Goal: Task Accomplishment & Management: Manage account settings

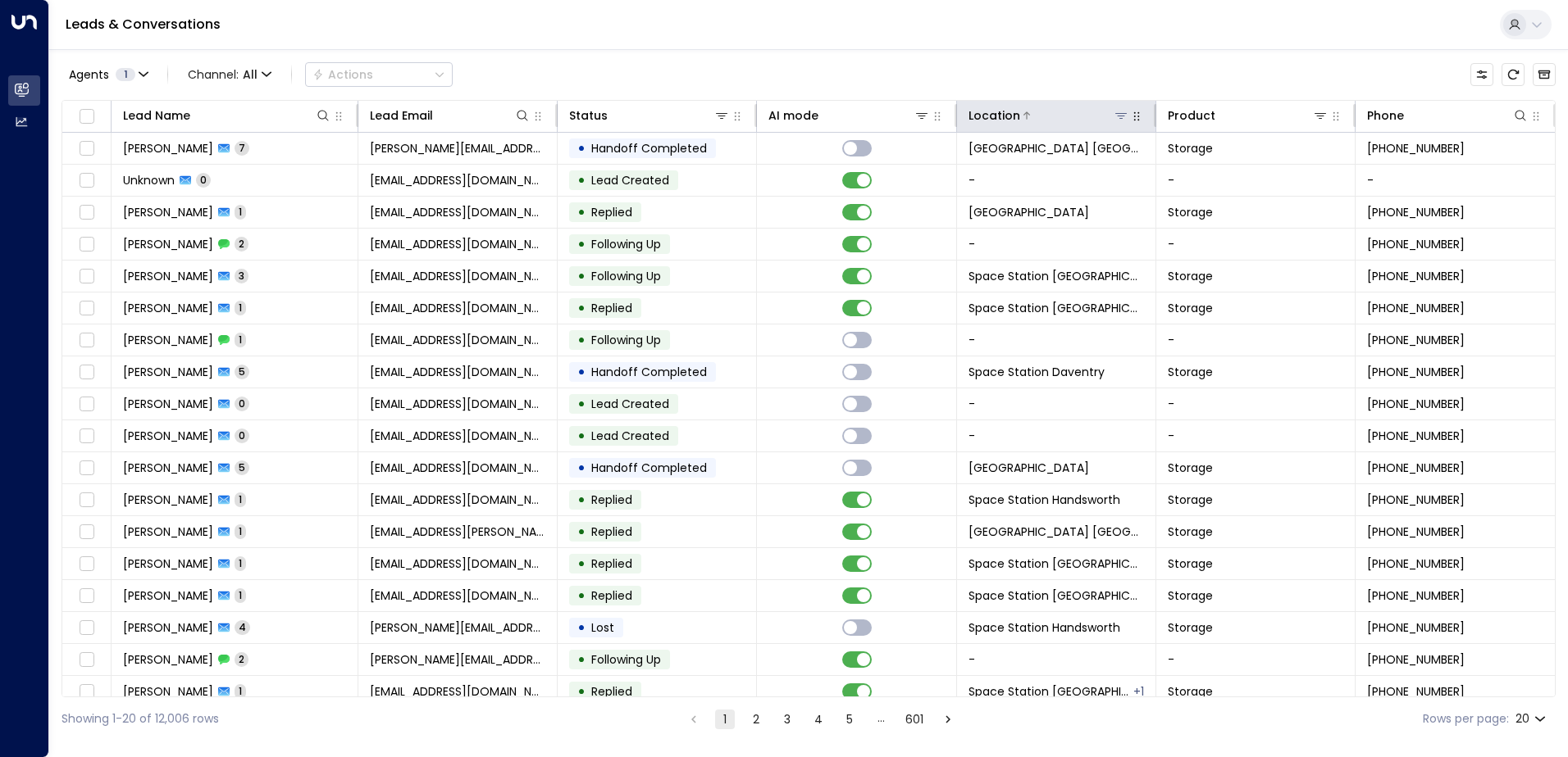
click at [755, 114] on icon at bounding box center [1121, 116] width 13 height 13
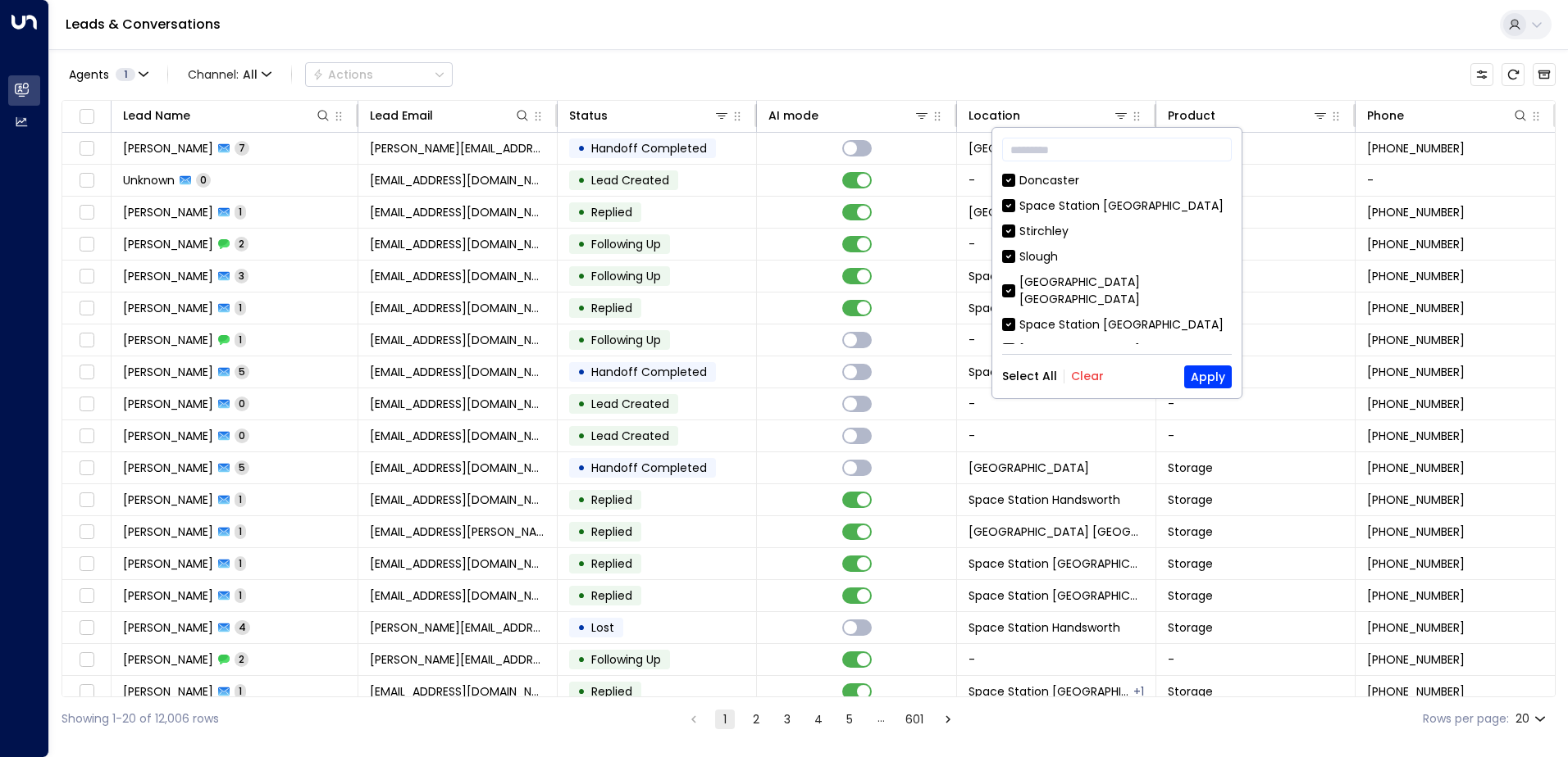
click at [755, 380] on button "Clear" at bounding box center [1087, 376] width 33 height 13
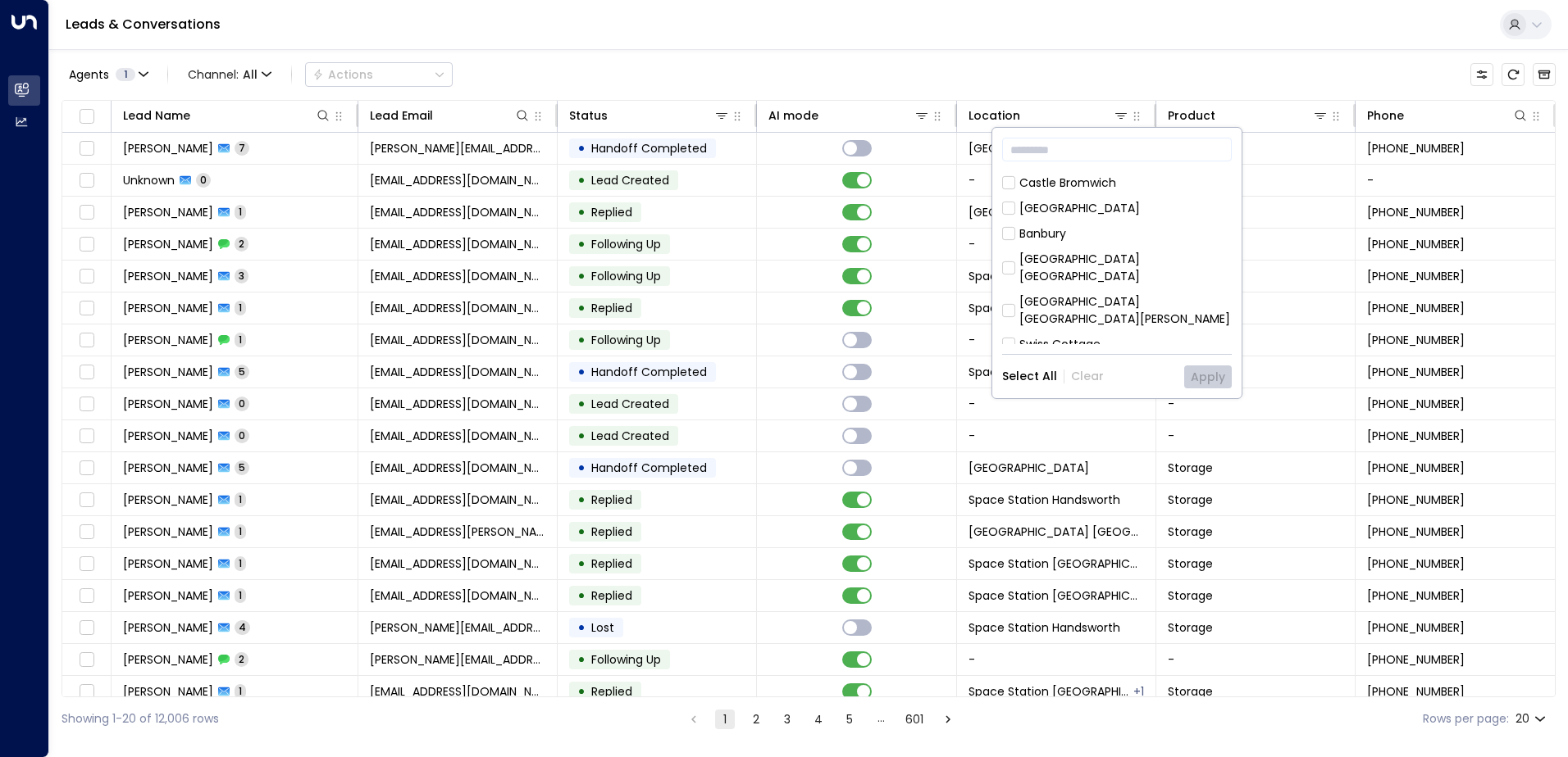
scroll to position [492, 0]
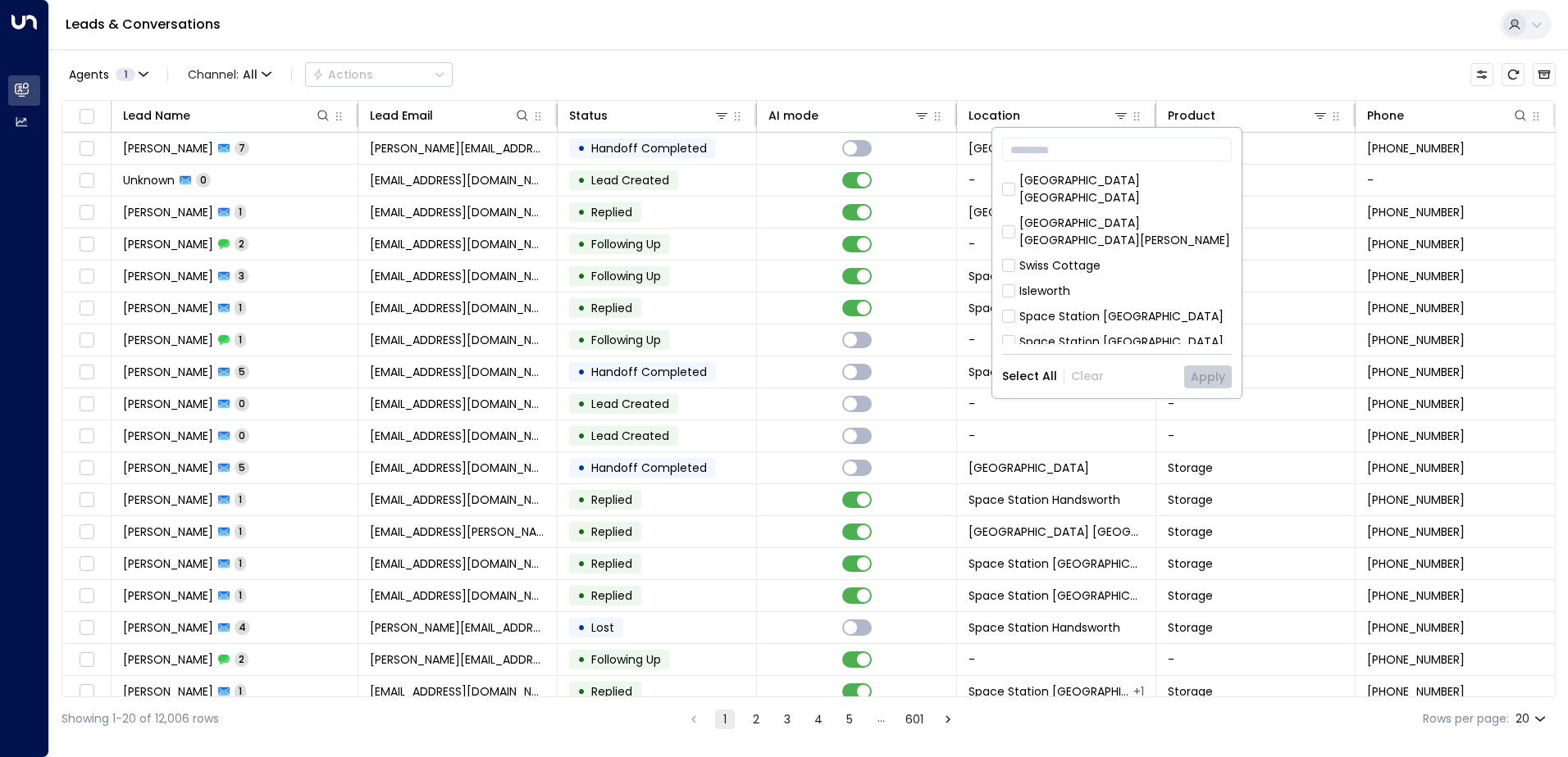
click at [755, 308] on div "Space Station [GEOGRAPHIC_DATA]" at bounding box center [1121, 316] width 205 height 17
click at [755, 366] on button "Apply" at bounding box center [1208, 377] width 48 height 23
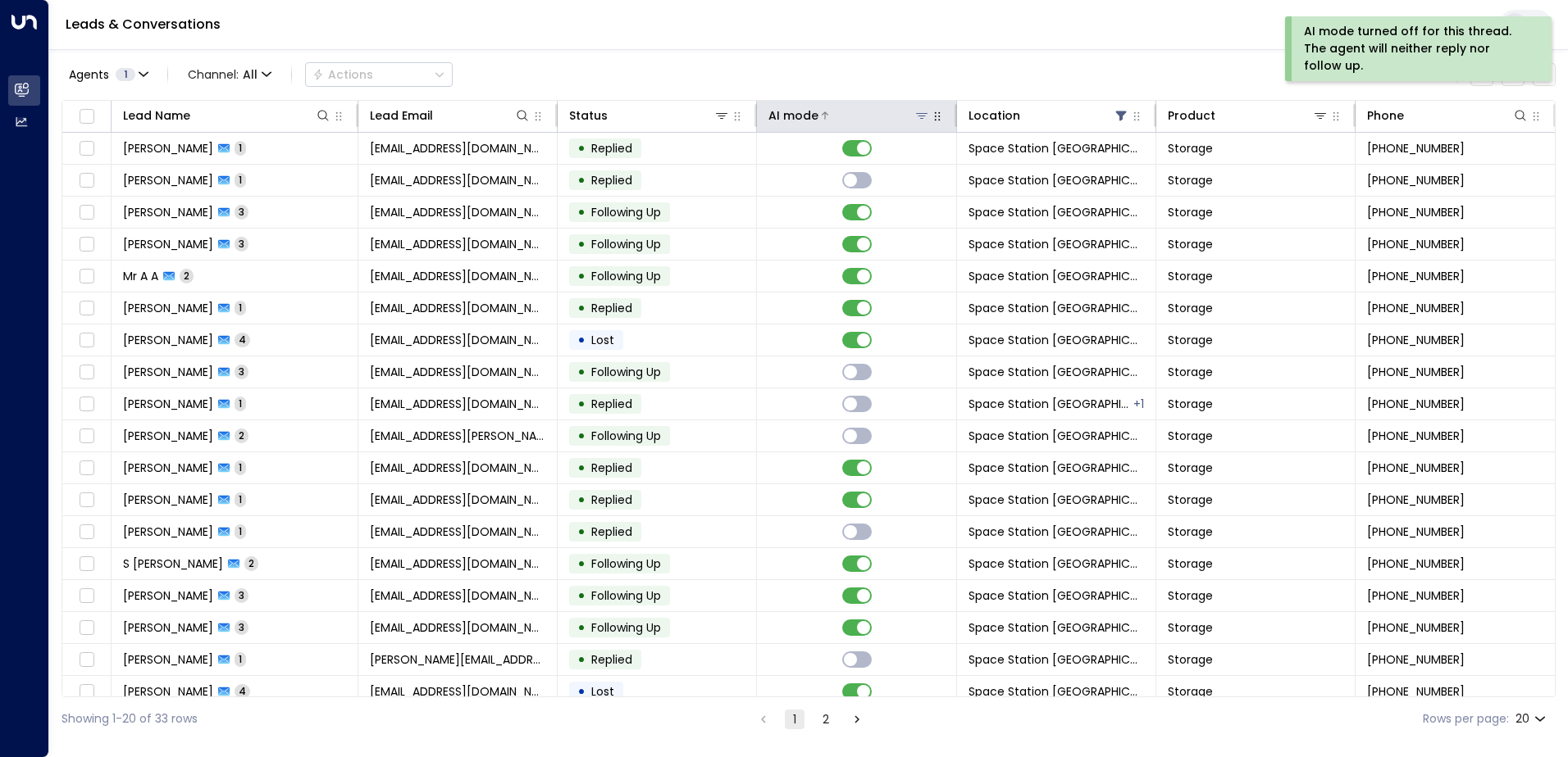
click at [755, 109] on div at bounding box center [874, 115] width 111 height 16
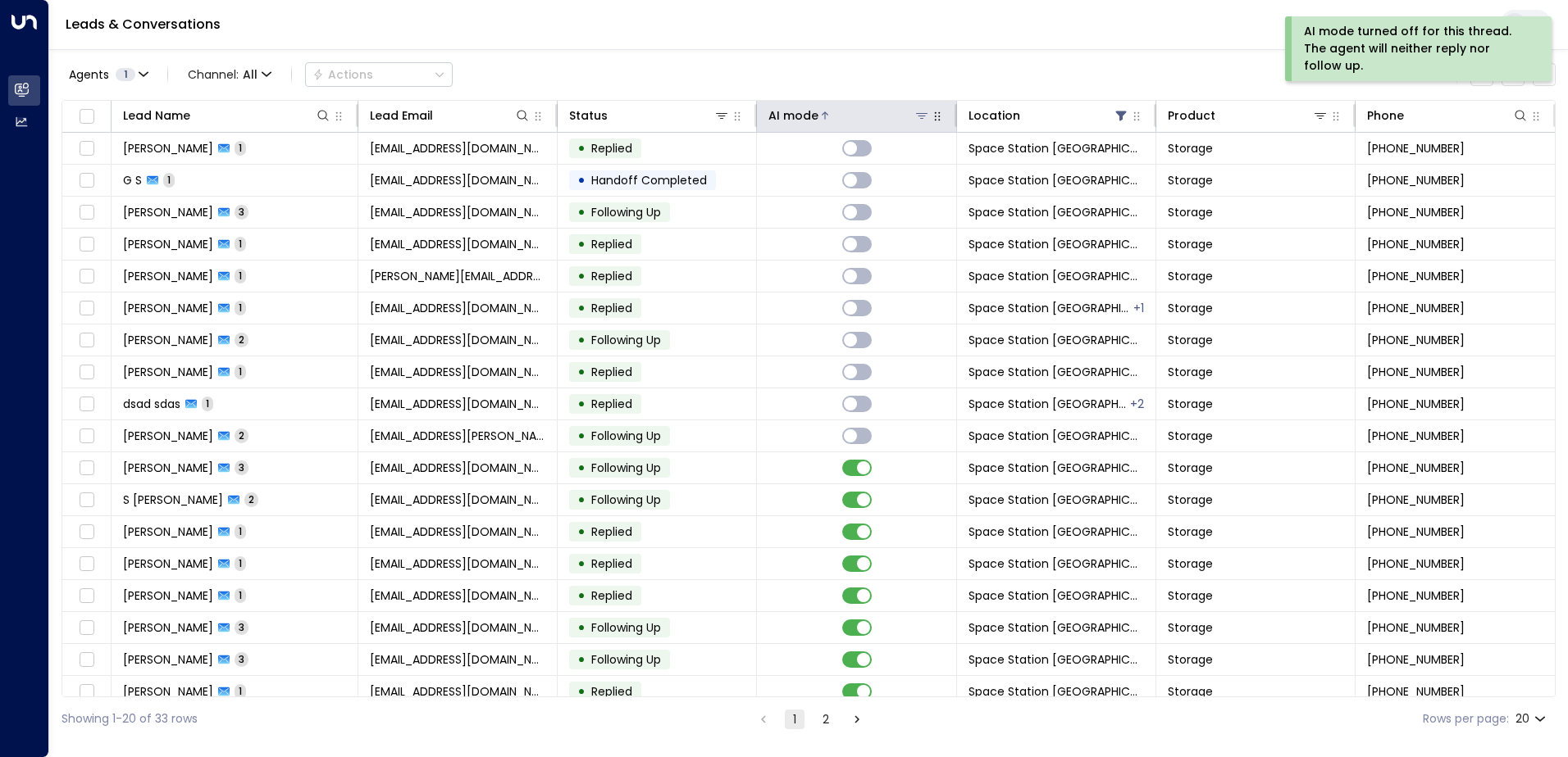
click at [755, 109] on div at bounding box center [874, 115] width 111 height 16
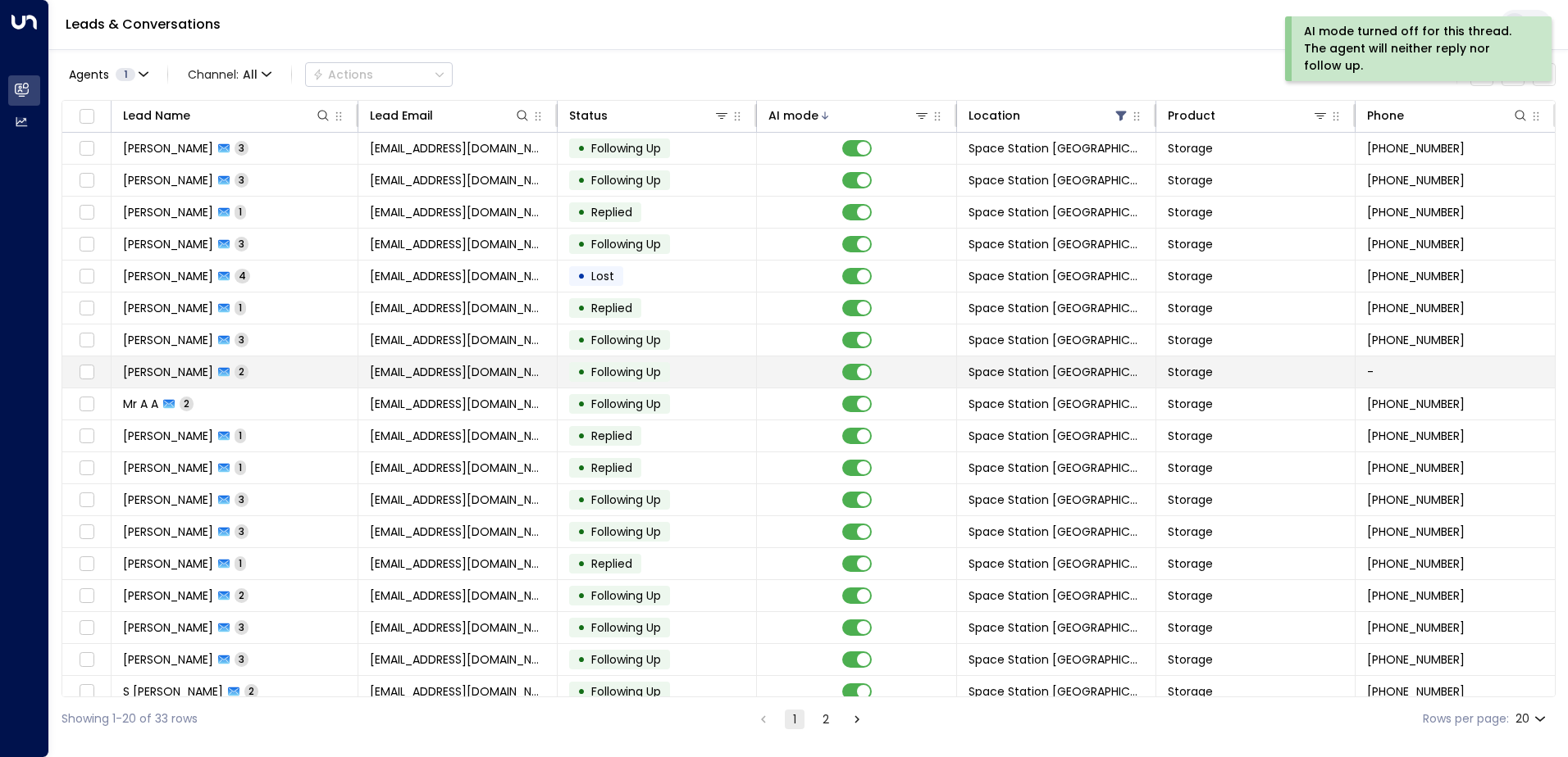
scroll to position [80, 0]
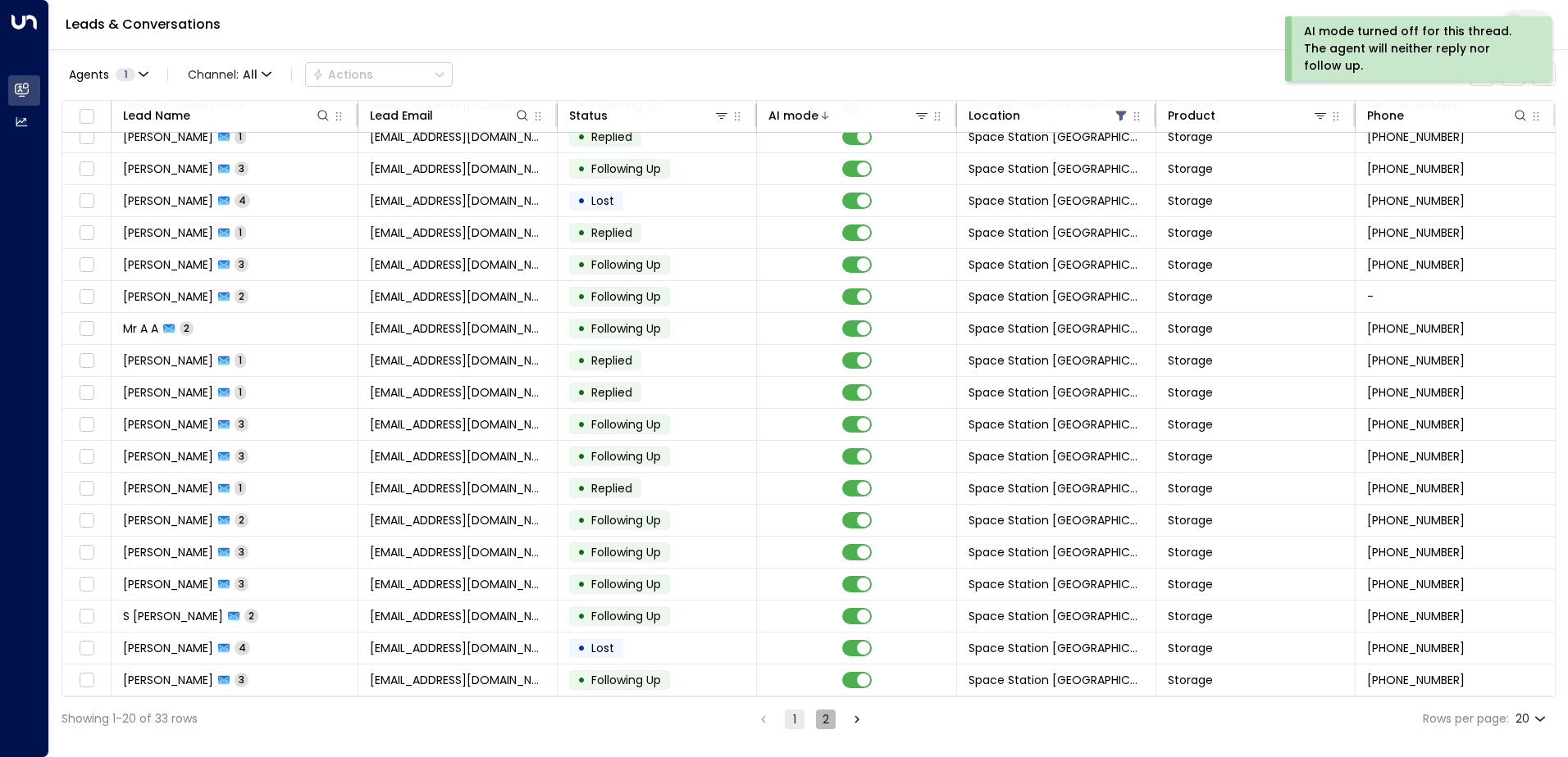
click at [755, 540] on button "2" at bounding box center [826, 719] width 19 height 19
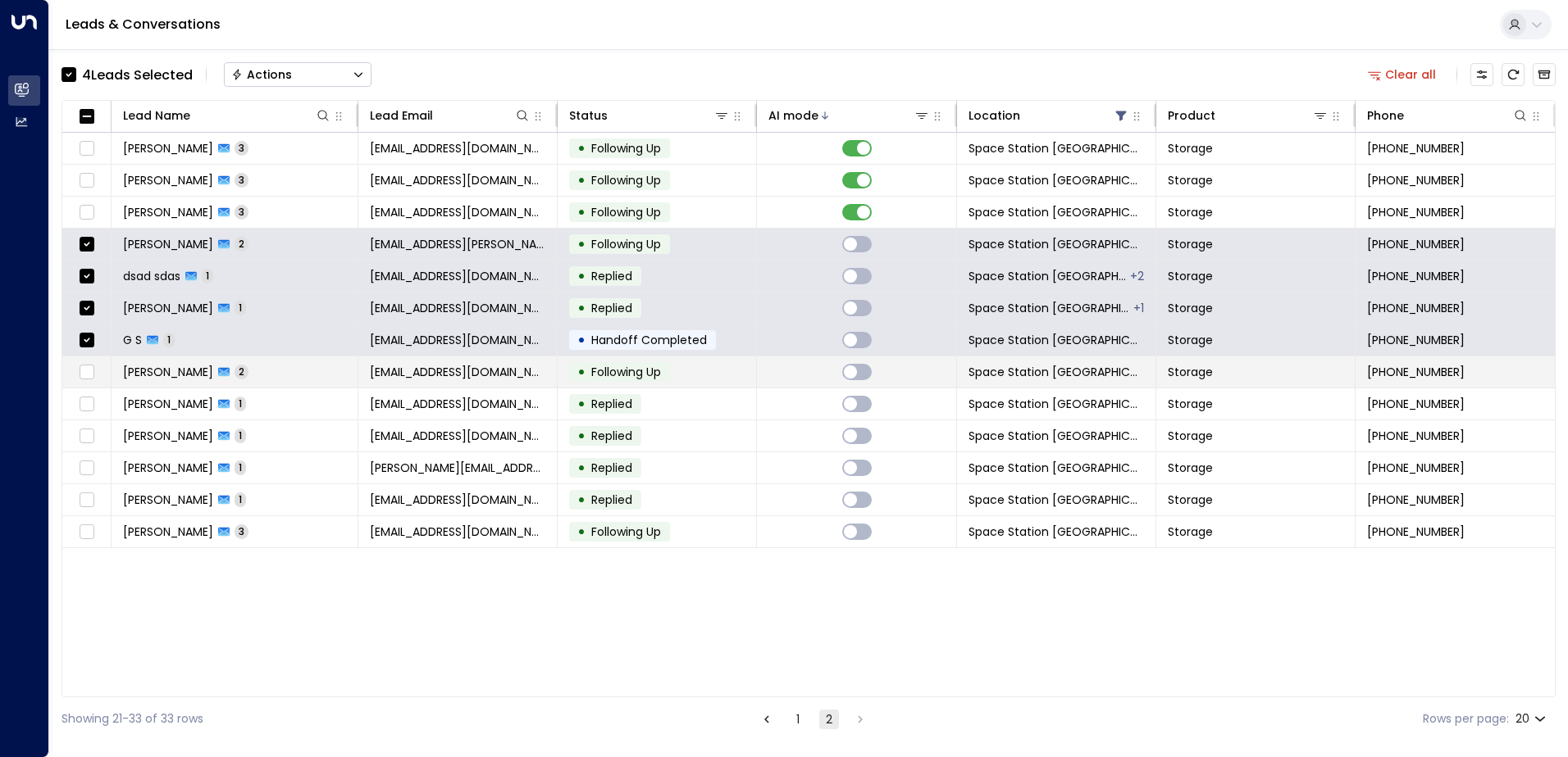
click at [90, 383] on td at bounding box center [87, 372] width 49 height 31
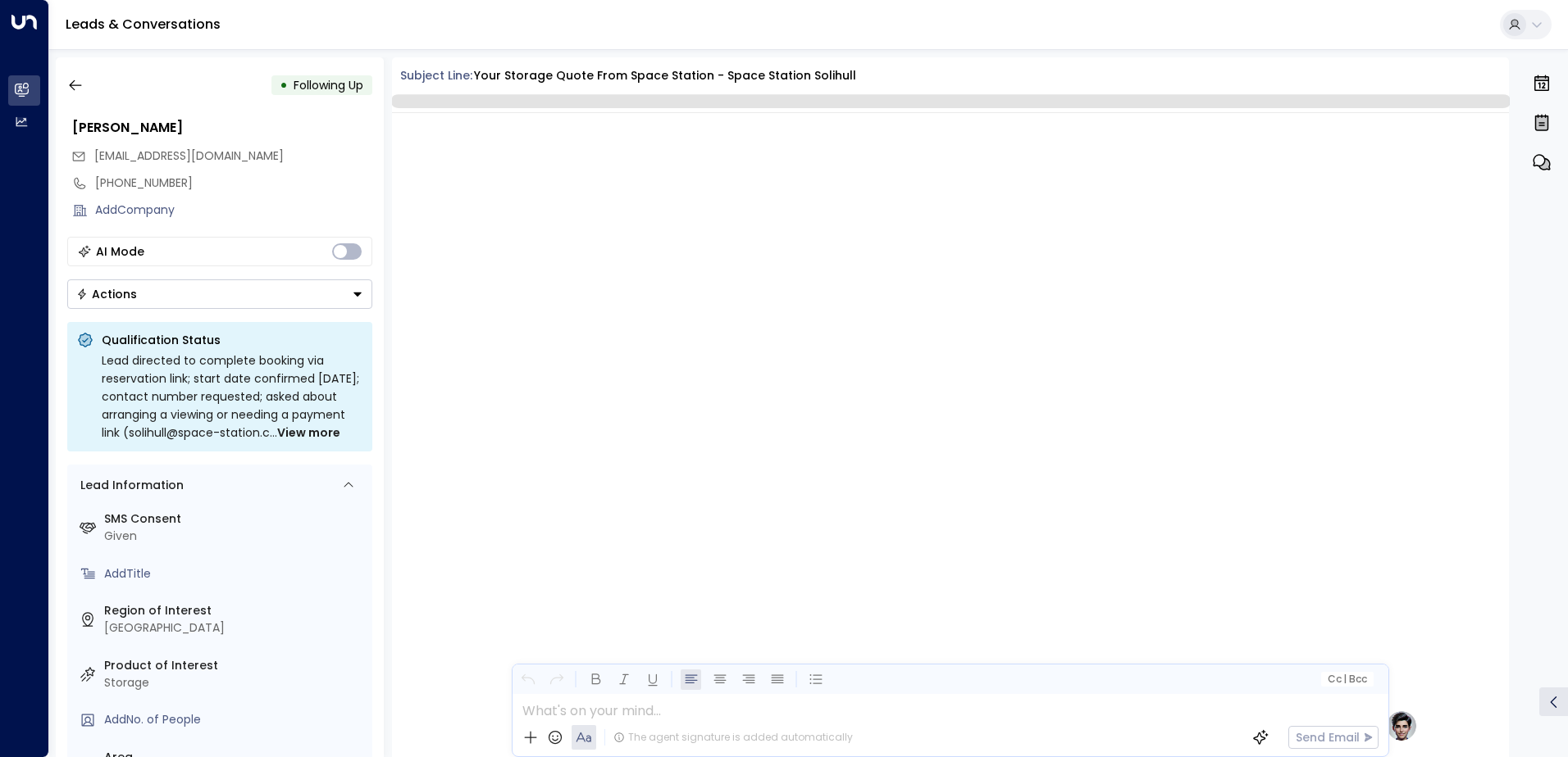
scroll to position [1432, 0]
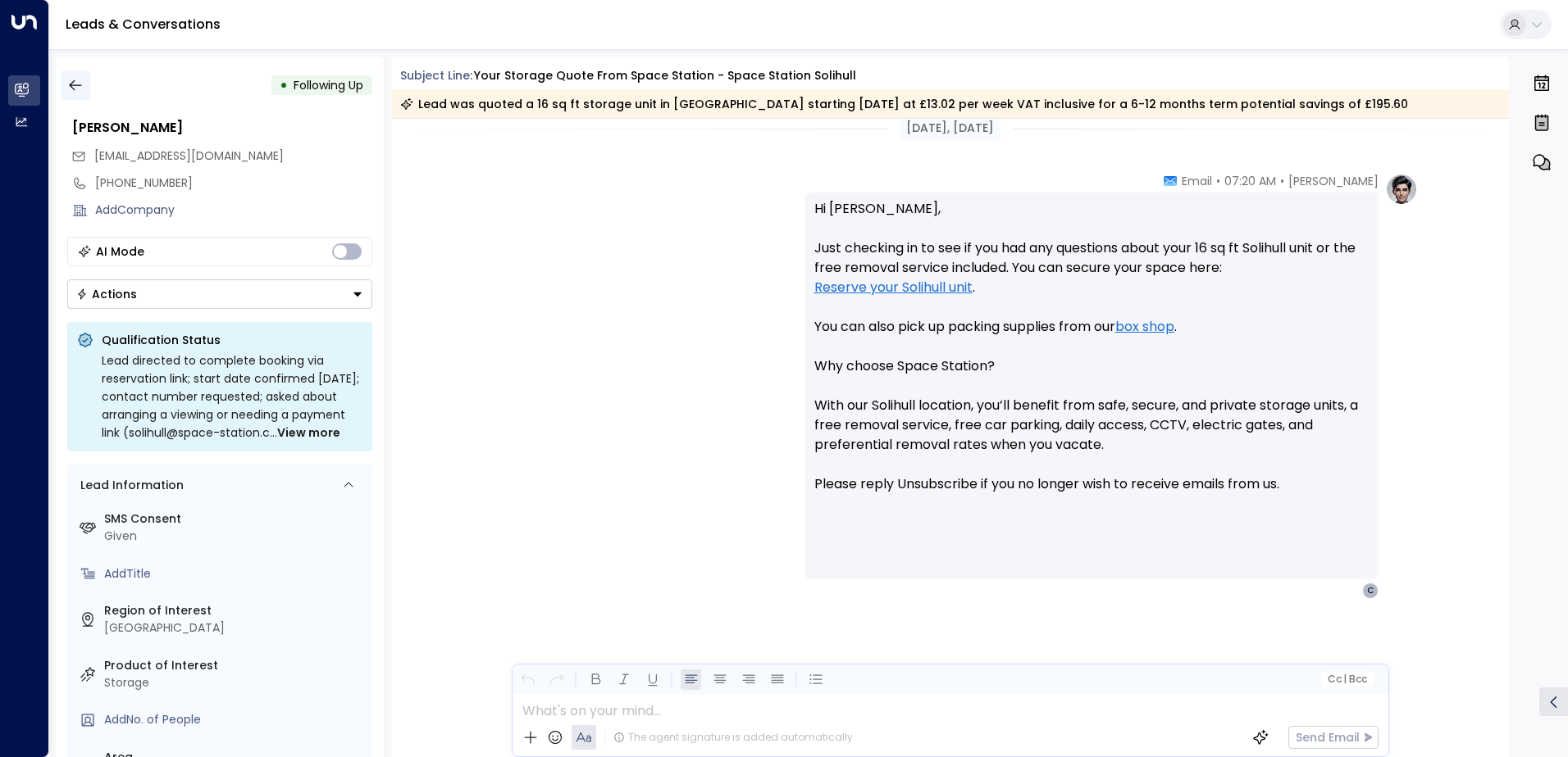
click at [74, 87] on icon "button" at bounding box center [75, 85] width 16 height 16
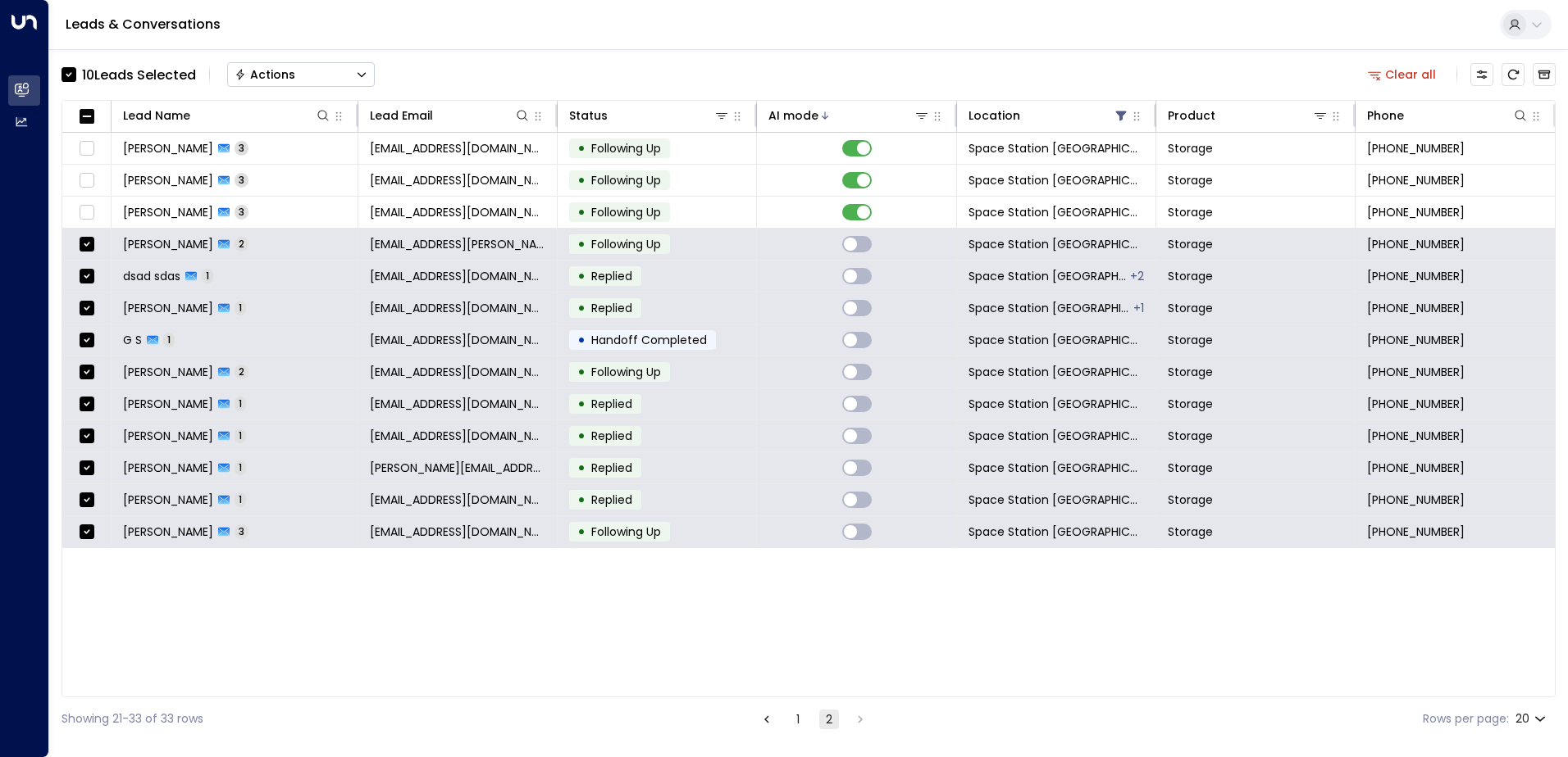
click at [299, 74] on button "Actions" at bounding box center [300, 74] width 147 height 24
click at [308, 180] on span "Archive Lead" at bounding box center [274, 183] width 77 height 17
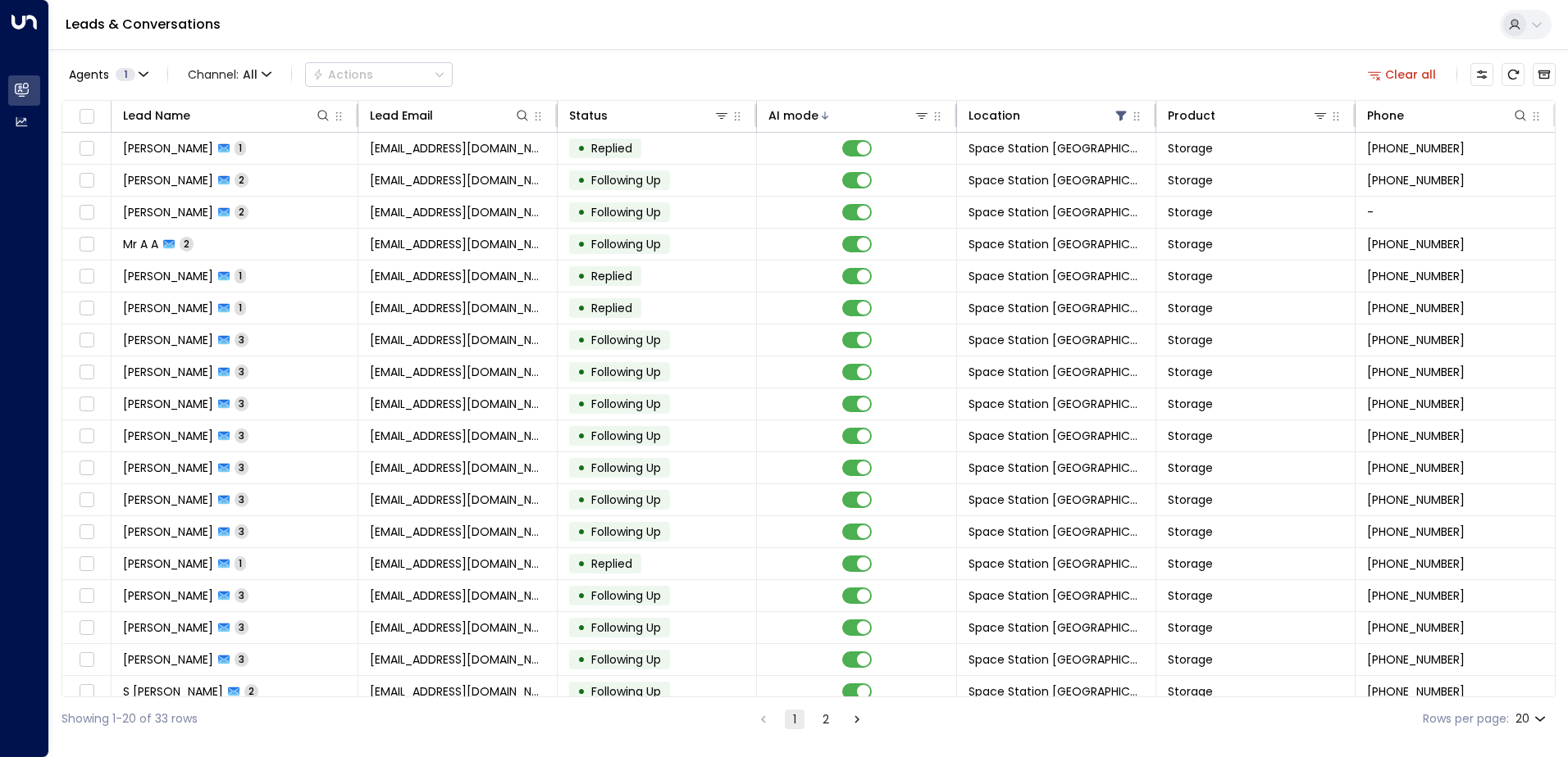
scroll to position [80, 0]
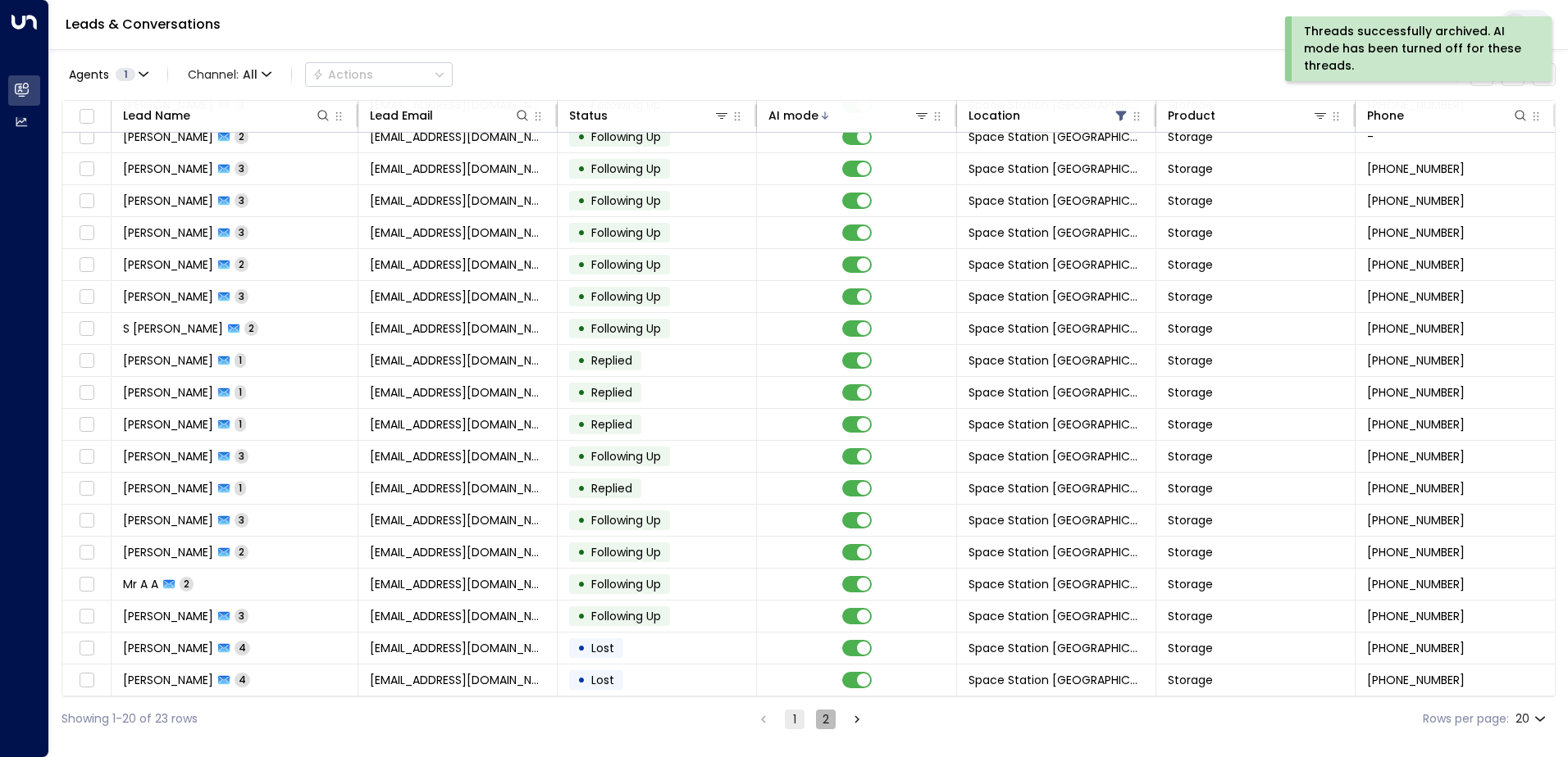
click at [755, 540] on button "2" at bounding box center [826, 719] width 19 height 19
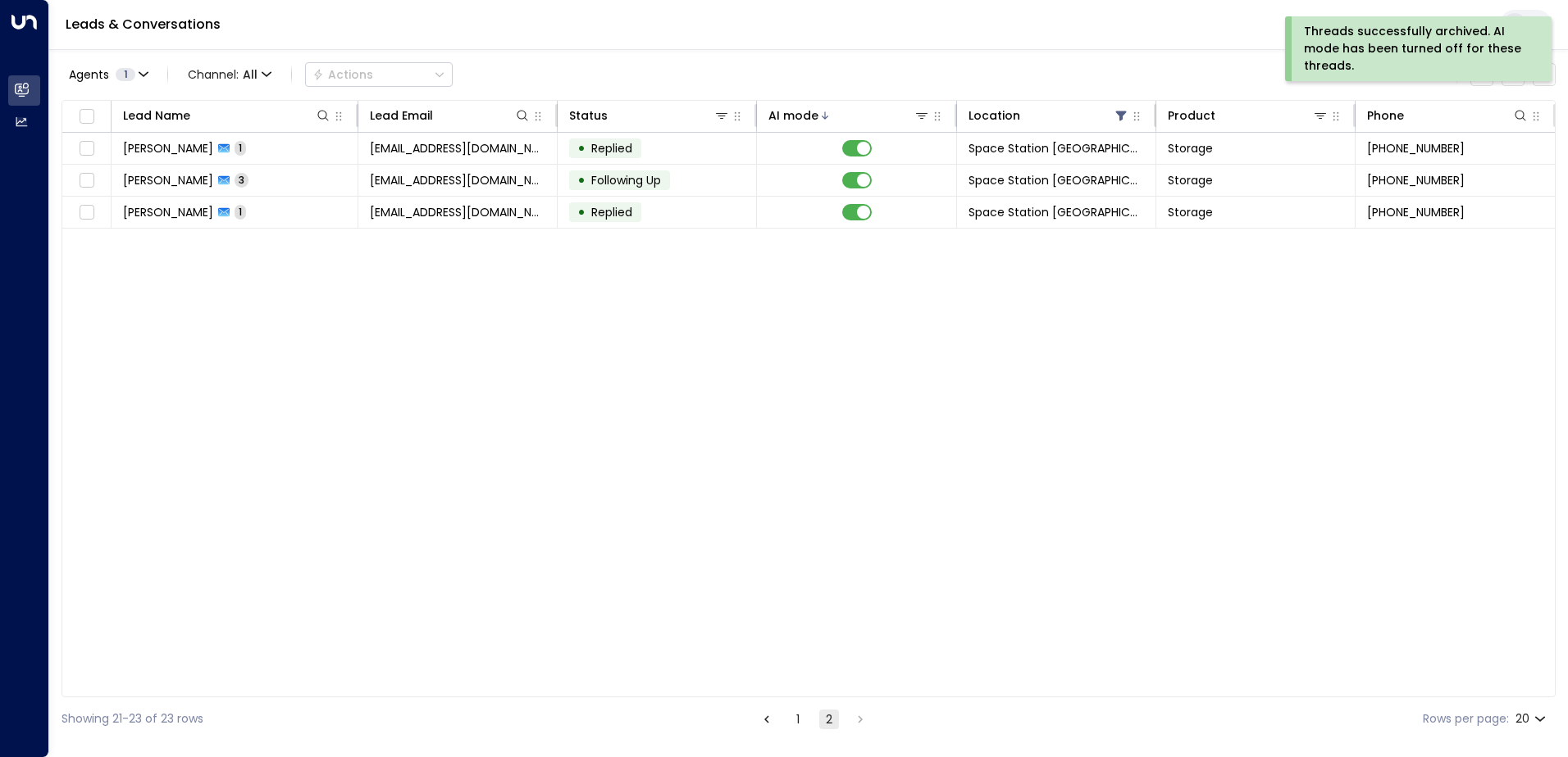
click at [755, 540] on button "1" at bounding box center [797, 719] width 19 height 19
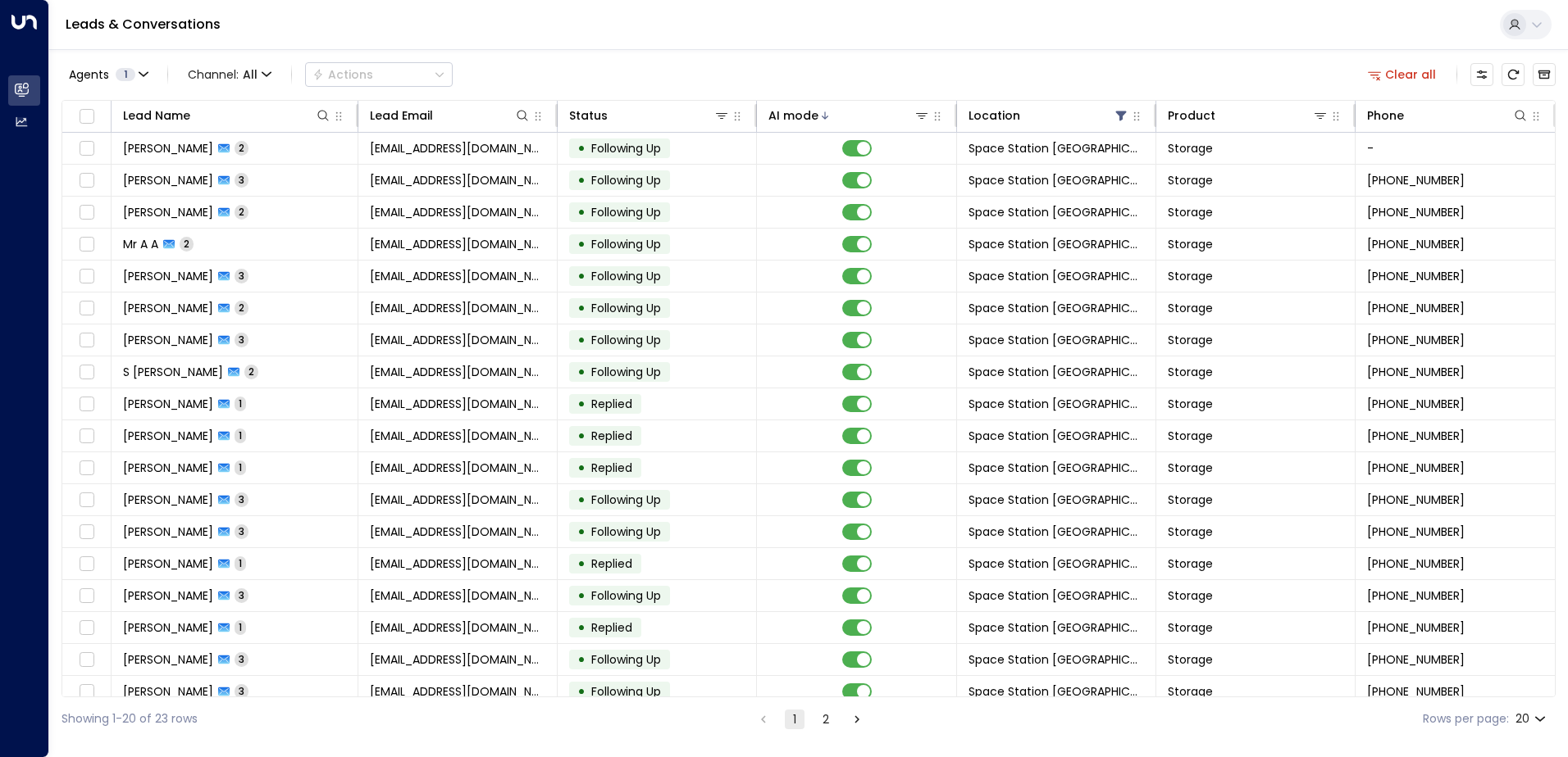
click at [755, 540] on button "2" at bounding box center [826, 719] width 19 height 19
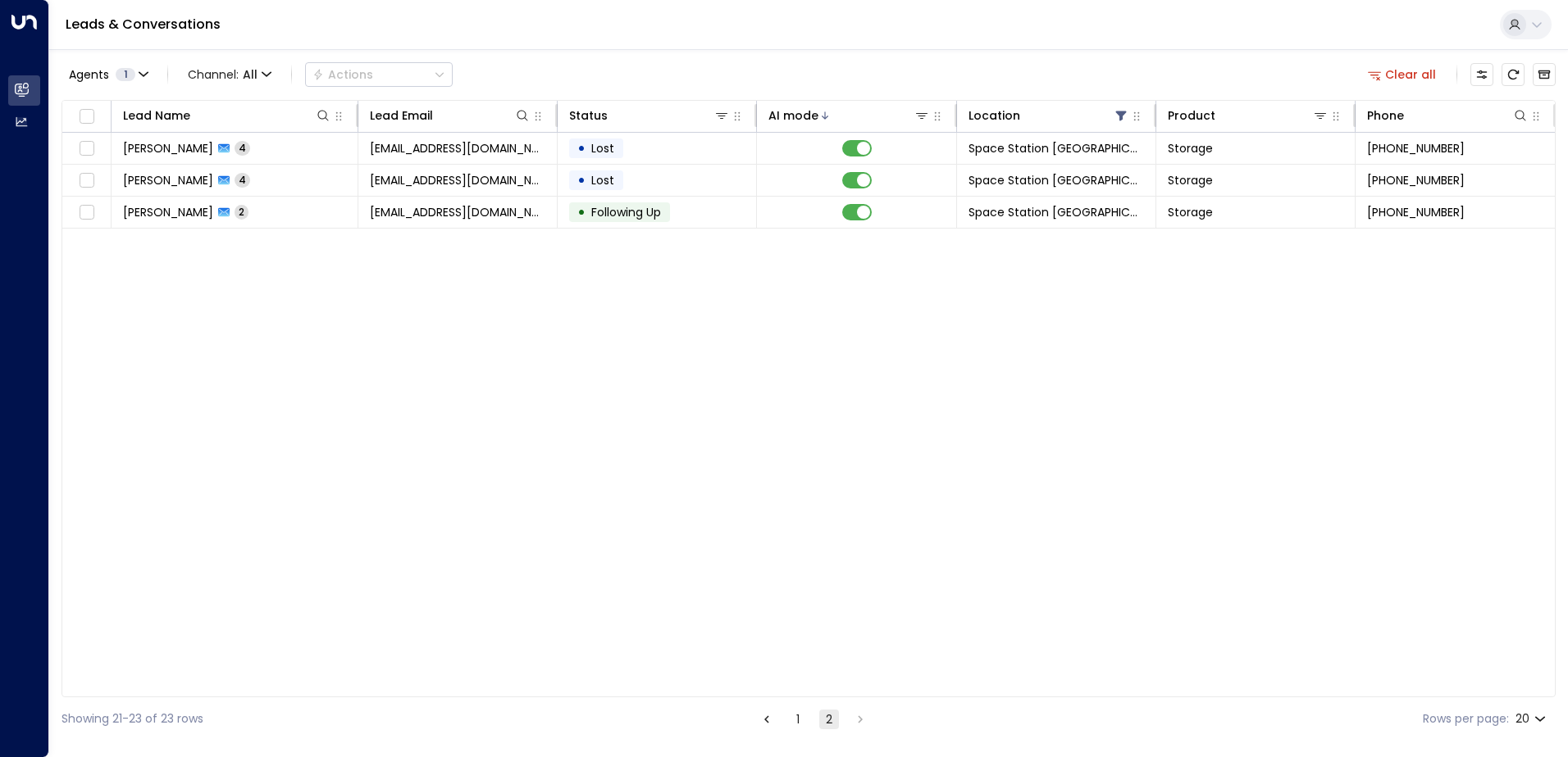
click at [755, 540] on button "1" at bounding box center [797, 719] width 19 height 19
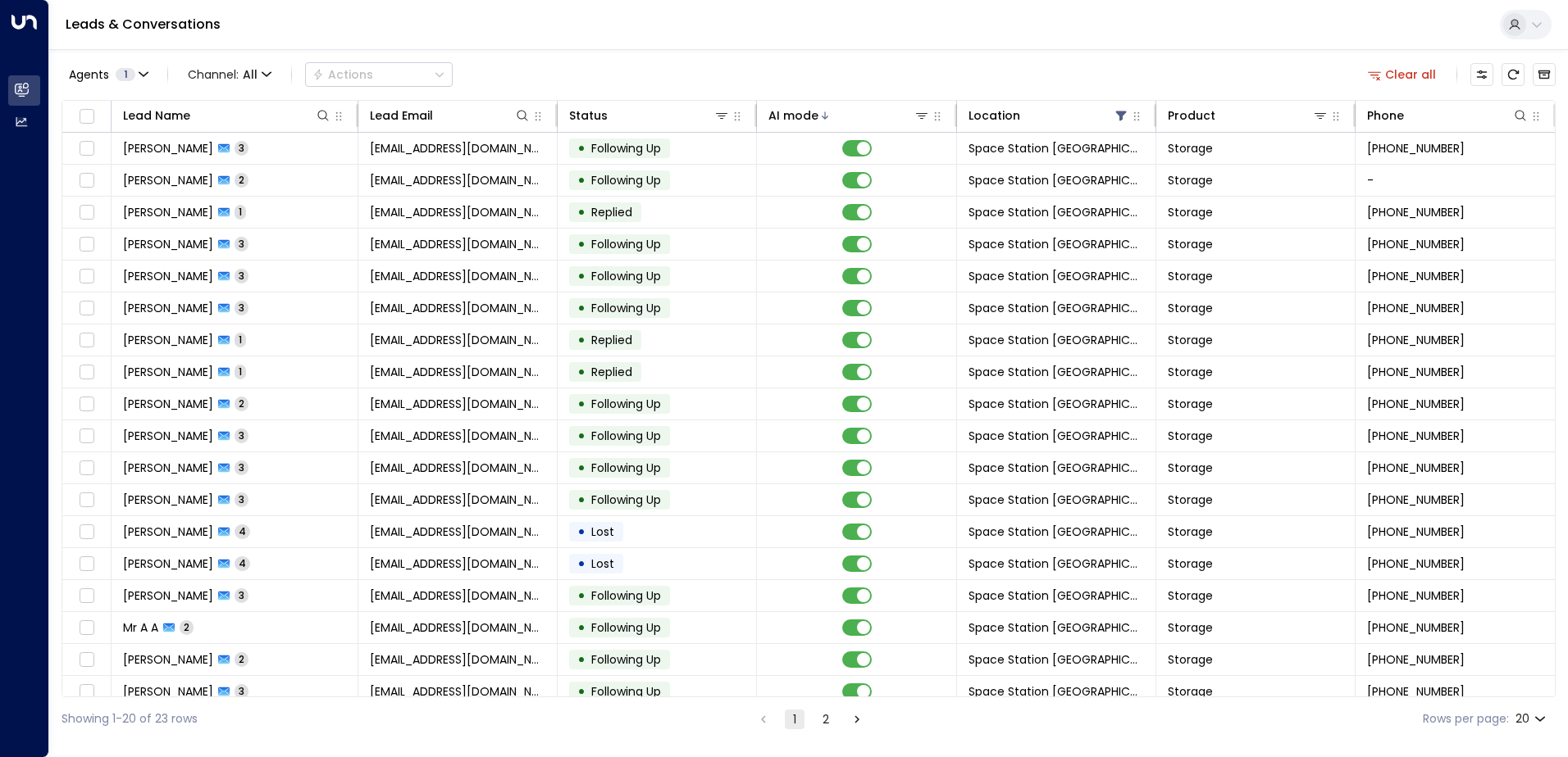
click at [755, 540] on button "2" at bounding box center [826, 719] width 19 height 19
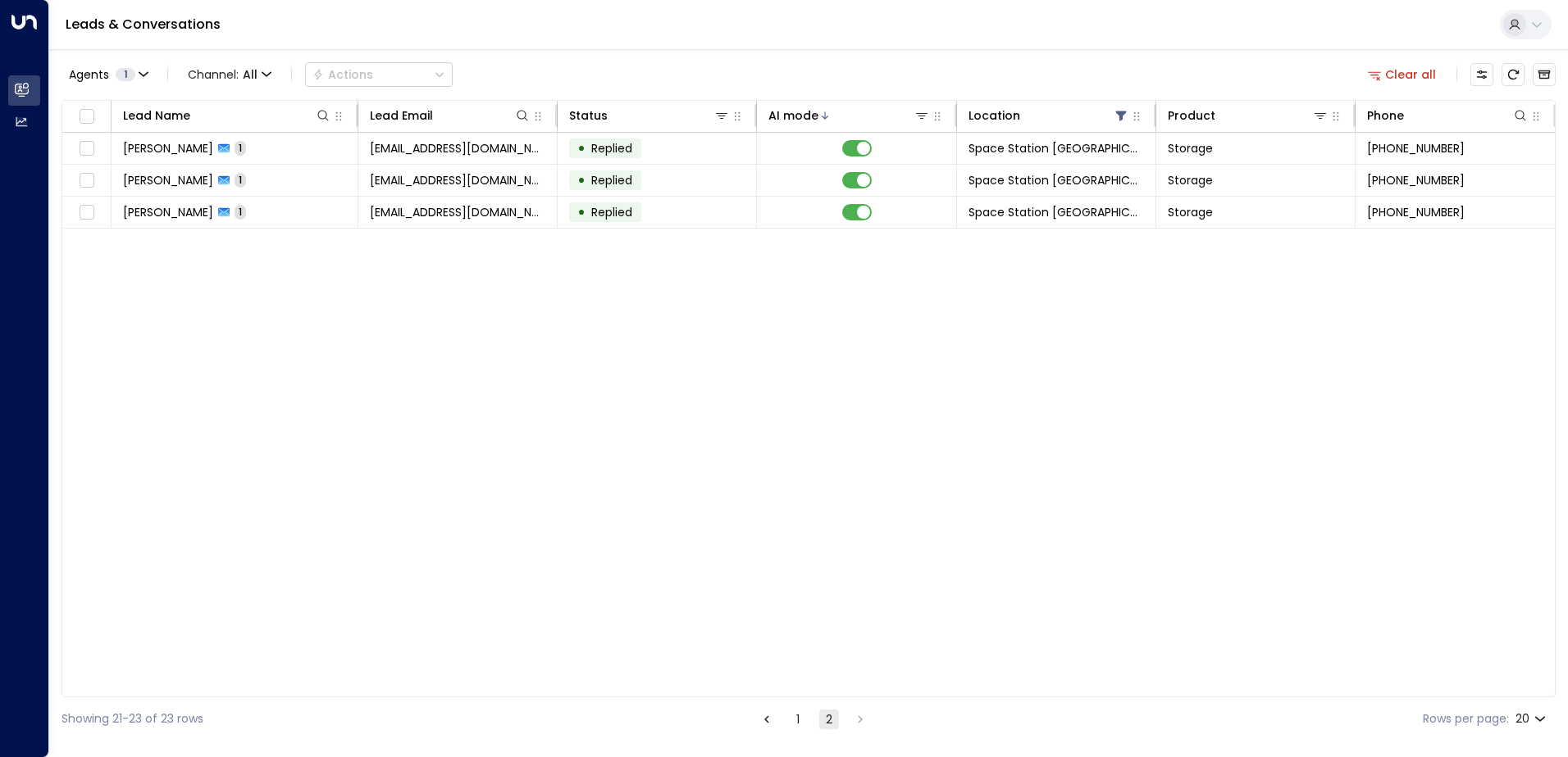
click at [755, 540] on button "1" at bounding box center [797, 719] width 19 height 19
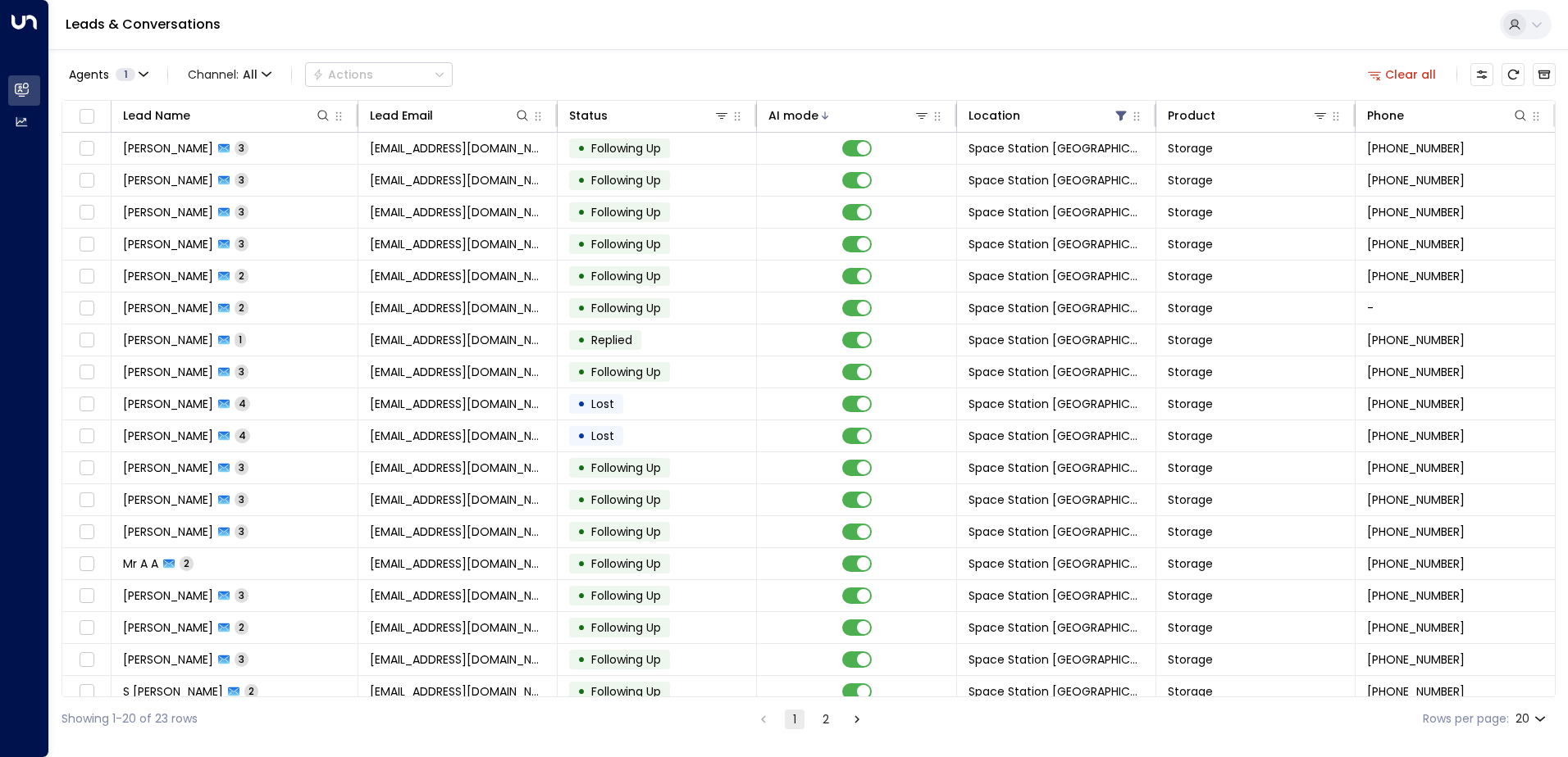
scroll to position [80, 0]
